Goal: Information Seeking & Learning: Learn about a topic

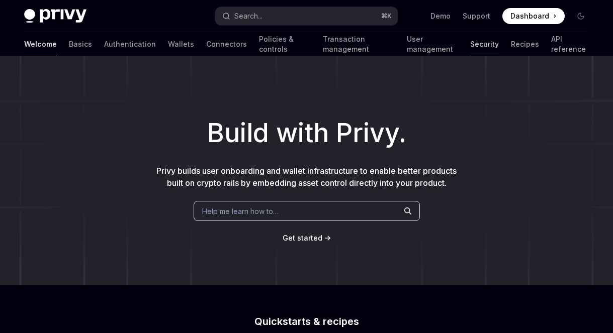
click at [470, 43] on link "Security" at bounding box center [484, 44] width 29 height 24
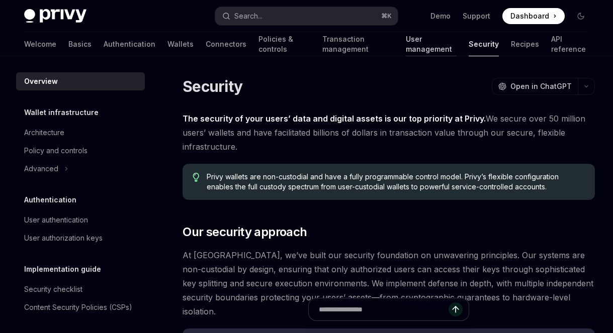
click at [418, 45] on link "User management" at bounding box center [430, 44] width 51 height 24
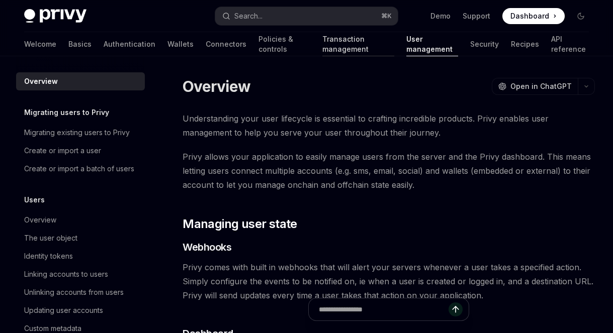
click at [340, 45] on link "Transaction management" at bounding box center [358, 44] width 72 height 24
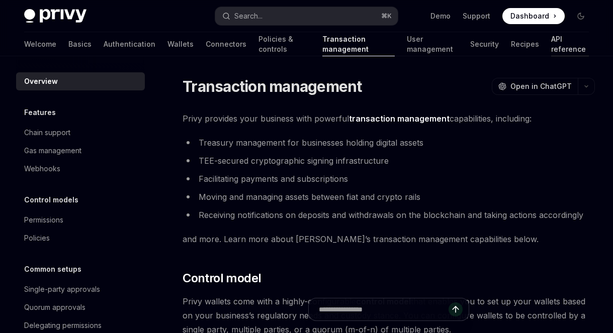
click at [551, 45] on link "API reference" at bounding box center [570, 44] width 38 height 24
type textarea "*"
